Goal: Check status: Check status

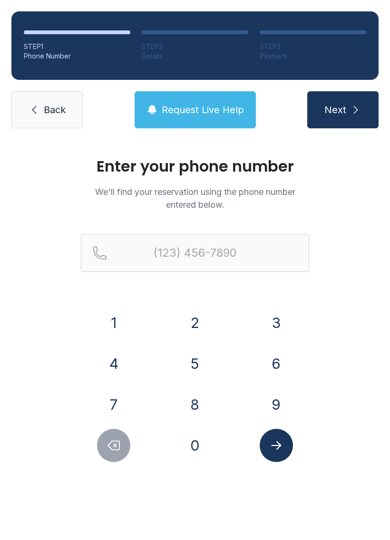
click at [114, 366] on button "4" at bounding box center [113, 363] width 33 height 33
click at [197, 442] on button "0" at bounding box center [194, 445] width 33 height 33
click at [103, 365] on button "4" at bounding box center [113, 363] width 33 height 33
click at [103, 364] on button "4" at bounding box center [113, 363] width 33 height 33
click at [186, 442] on button "0" at bounding box center [194, 445] width 33 height 33
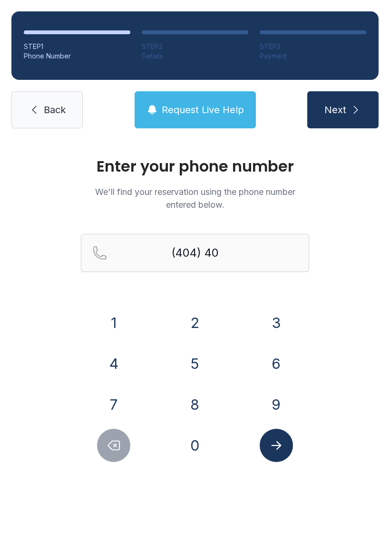
click at [193, 357] on button "5" at bounding box center [194, 363] width 33 height 33
click at [275, 368] on button "6" at bounding box center [276, 363] width 33 height 33
click at [118, 323] on button "1" at bounding box center [113, 322] width 33 height 33
click at [188, 370] on button "5" at bounding box center [194, 363] width 33 height 33
click at [196, 413] on button "8" at bounding box center [194, 404] width 33 height 33
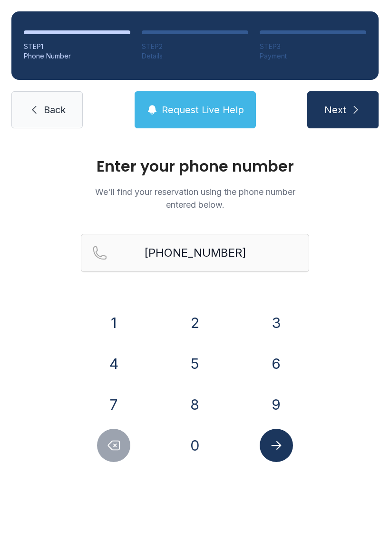
click at [275, 455] on button "Submit lookup form" at bounding box center [276, 445] width 33 height 33
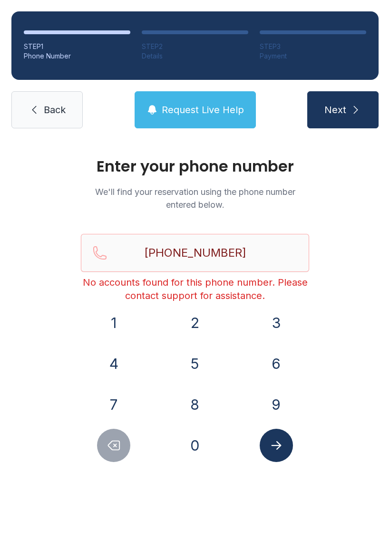
click at [110, 444] on icon "Delete number" at bounding box center [114, 446] width 14 height 14
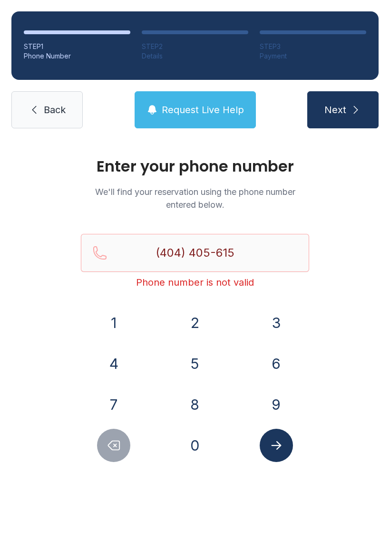
click at [110, 444] on icon "Delete number" at bounding box center [113, 445] width 11 height 9
click at [122, 447] on button "Delete number" at bounding box center [113, 445] width 33 height 33
click at [109, 452] on icon "Delete number" at bounding box center [114, 446] width 14 height 14
click at [108, 452] on icon "Delete number" at bounding box center [114, 446] width 14 height 14
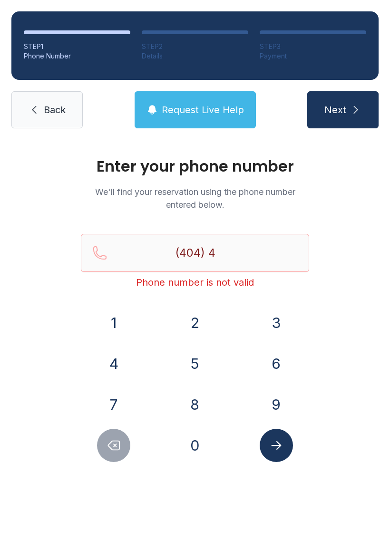
click at [108, 450] on icon "Delete number" at bounding box center [114, 446] width 14 height 14
click at [112, 452] on icon "Delete number" at bounding box center [114, 446] width 14 height 14
type input "(4"
click at [112, 451] on icon "Delete number" at bounding box center [114, 446] width 14 height 14
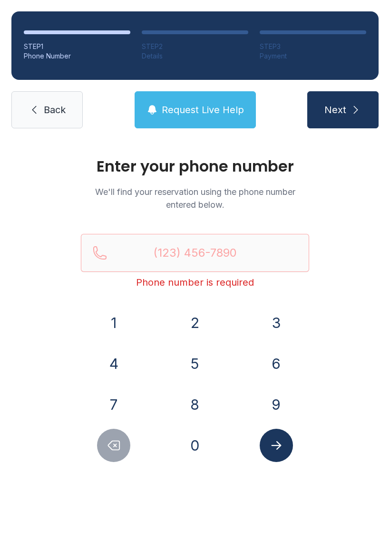
click at [101, 452] on button "Delete number" at bounding box center [113, 445] width 33 height 33
click at [116, 406] on button "7" at bounding box center [113, 404] width 33 height 33
click at [192, 445] on button "0" at bounding box center [194, 445] width 33 height 33
click at [194, 398] on button "8" at bounding box center [194, 404] width 33 height 33
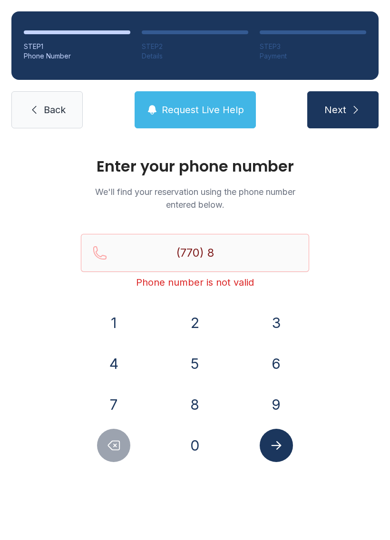
click at [280, 361] on button "6" at bounding box center [276, 363] width 33 height 33
click at [206, 456] on button "0" at bounding box center [194, 445] width 33 height 33
click at [193, 405] on button "8" at bounding box center [194, 404] width 33 height 33
click at [275, 402] on button "9" at bounding box center [276, 404] width 33 height 33
click at [198, 438] on button "0" at bounding box center [194, 445] width 33 height 33
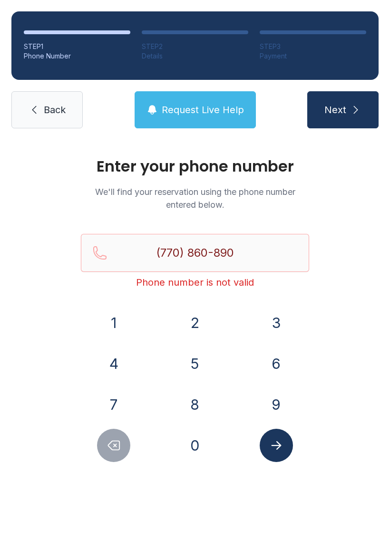
click at [198, 438] on button "0" at bounding box center [194, 445] width 33 height 33
click at [281, 443] on icon "Submit lookup form" at bounding box center [276, 446] width 14 height 14
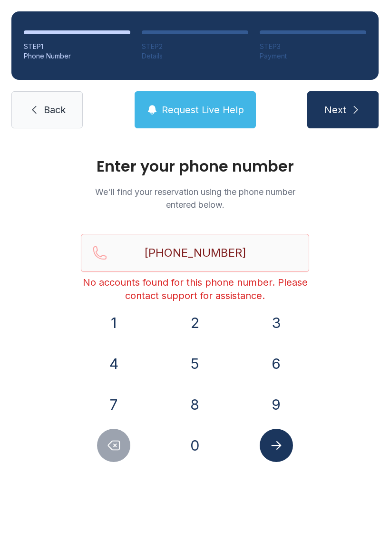
click at [105, 439] on button "Delete number" at bounding box center [113, 445] width 33 height 33
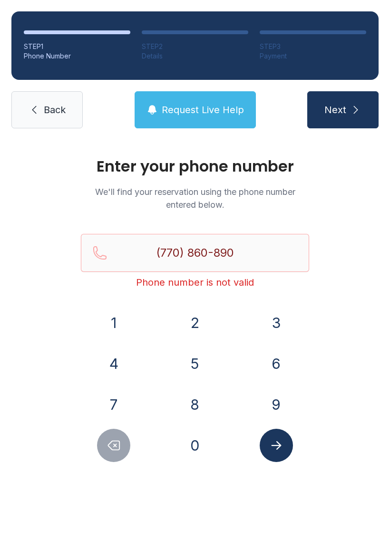
click at [105, 439] on button "Delete number" at bounding box center [113, 445] width 33 height 33
click at [126, 439] on button "Delete number" at bounding box center [113, 445] width 33 height 33
click at [111, 446] on icon "Delete number" at bounding box center [114, 446] width 14 height 14
click at [101, 447] on button "Delete number" at bounding box center [113, 445] width 33 height 33
click at [101, 446] on button "Delete number" at bounding box center [113, 445] width 33 height 33
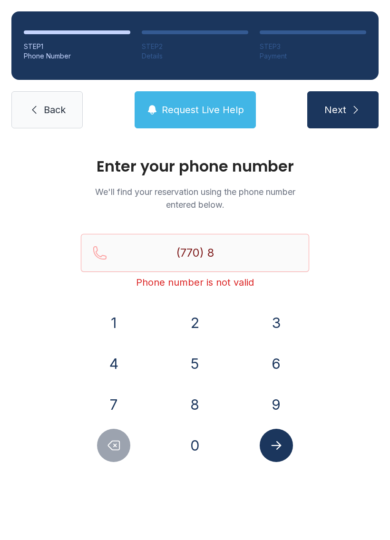
click at [118, 443] on icon "Delete number" at bounding box center [114, 446] width 14 height 14
click at [118, 442] on icon "Delete number" at bounding box center [114, 446] width 14 height 14
click at [102, 438] on button "Delete number" at bounding box center [113, 445] width 33 height 33
type input "(7"
click at [102, 438] on button "Delete number" at bounding box center [113, 445] width 33 height 33
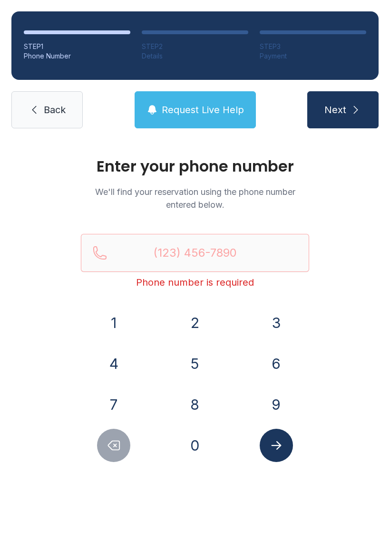
click at [94, 452] on div at bounding box center [114, 445] width 66 height 33
